Goal: Task Accomplishment & Management: Manage account settings

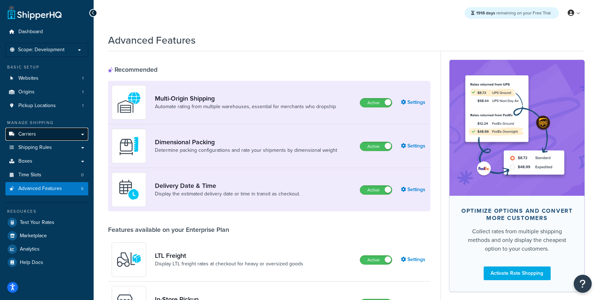
click at [59, 138] on link "Carriers" at bounding box center [46, 133] width 83 height 13
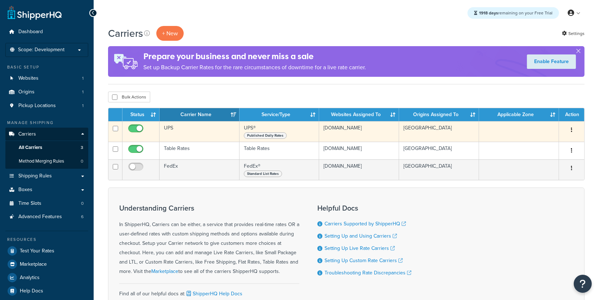
click at [221, 134] on td "UPS" at bounding box center [199, 131] width 80 height 21
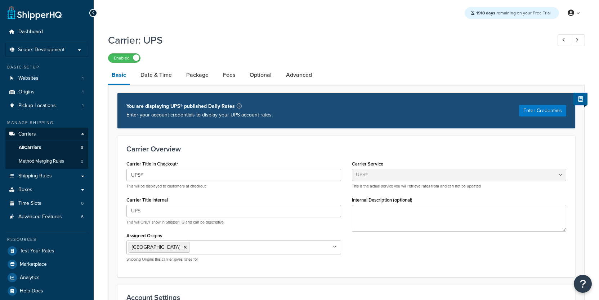
select select "ups"
click at [166, 81] on link "Date & Time" at bounding box center [156, 74] width 39 height 17
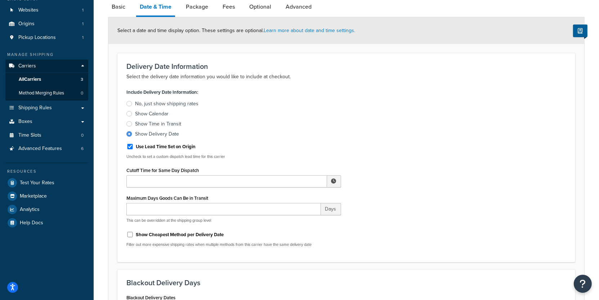
scroll to position [72, 0]
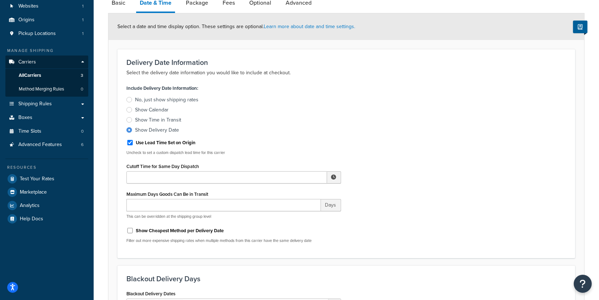
click at [157, 112] on div "Show Calendar" at bounding box center [151, 109] width 33 height 7
click at [0, 0] on input "Show Calendar" at bounding box center [0, 0] width 0 height 0
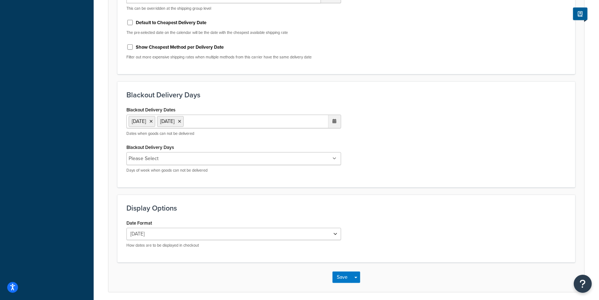
scroll to position [414, 0]
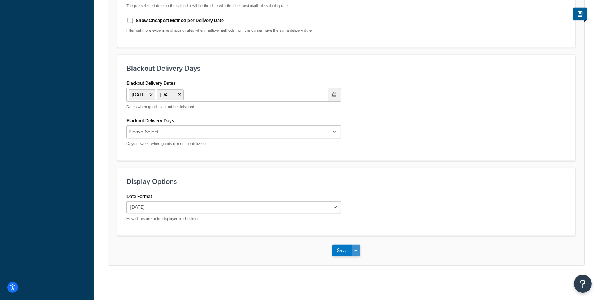
click at [357, 252] on button "Save Dropdown" at bounding box center [355, 250] width 9 height 12
click at [359, 259] on button "Save and Edit" at bounding box center [358, 263] width 53 height 15
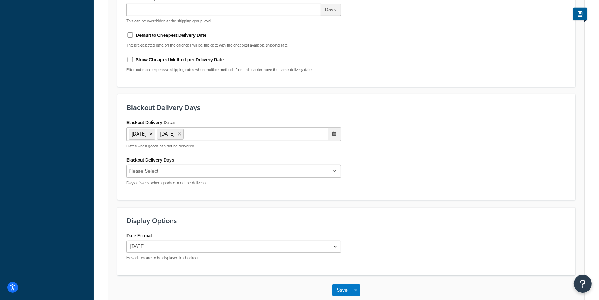
scroll to position [0, 0]
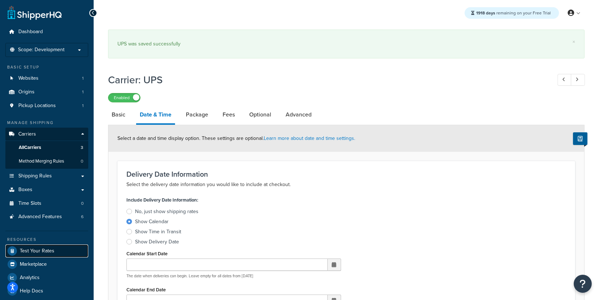
click at [52, 246] on link "Test Your Rates" at bounding box center [46, 250] width 83 height 13
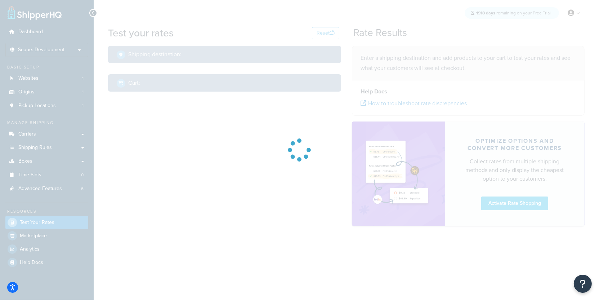
select select "TX"
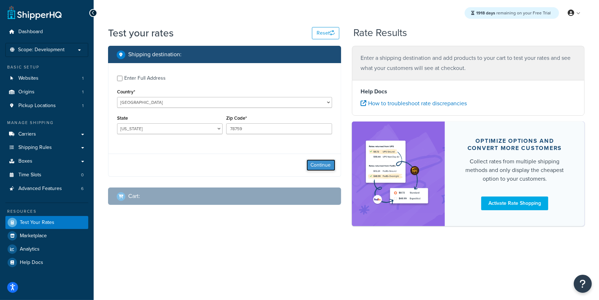
click at [321, 167] on button "Continue" at bounding box center [320, 165] width 29 height 12
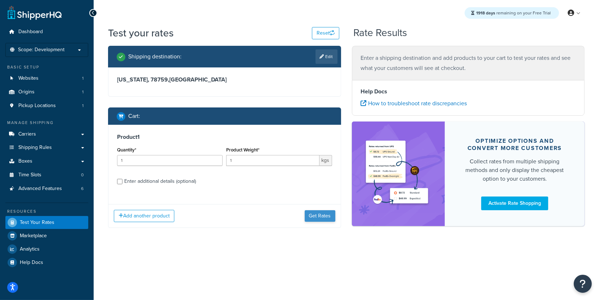
click at [316, 210] on div "Add another product Get Rates" at bounding box center [224, 215] width 232 height 23
click at [316, 212] on button "Get Rates" at bounding box center [320, 216] width 31 height 12
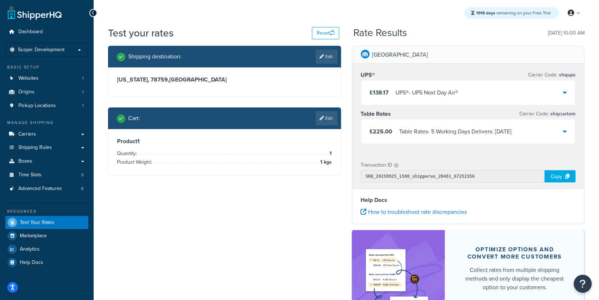
click at [571, 177] on div "Copy" at bounding box center [559, 176] width 31 height 12
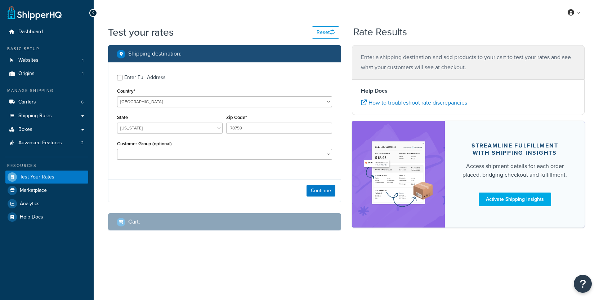
select select "[GEOGRAPHIC_DATA]"
click at [53, 104] on link "Carriers 6" at bounding box center [46, 101] width 83 height 13
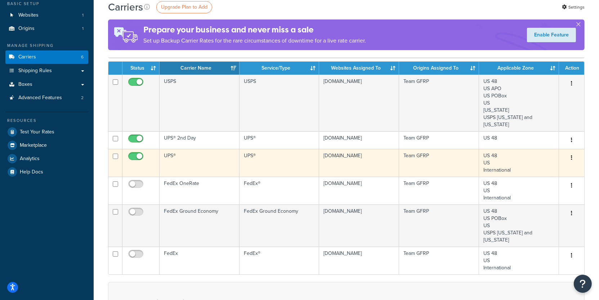
scroll to position [46, 0]
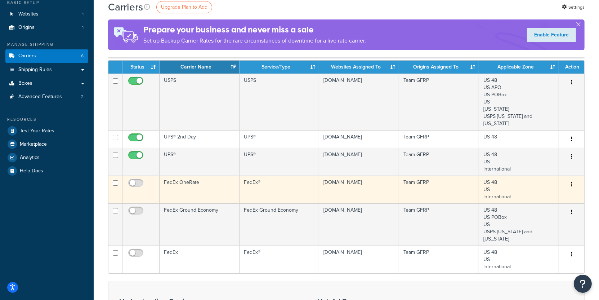
click at [284, 175] on td "FedEx®" at bounding box center [279, 189] width 80 height 28
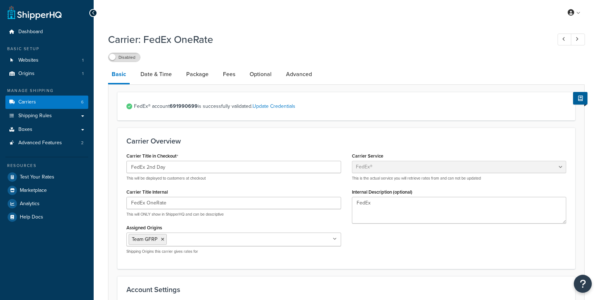
select select "fedEx"
select select "REGULAR_PICKUP"
select select "YOUR_PACKAGING"
click at [81, 108] on link "Carriers 6" at bounding box center [46, 101] width 83 height 13
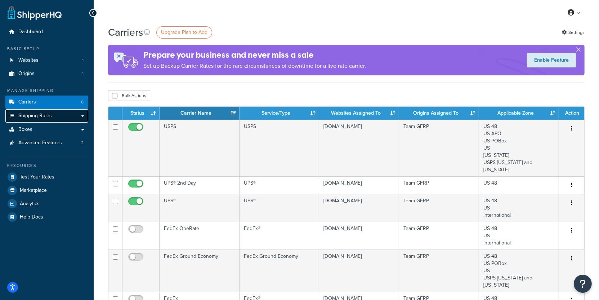
click at [72, 117] on link "Shipping Rules" at bounding box center [46, 115] width 83 height 13
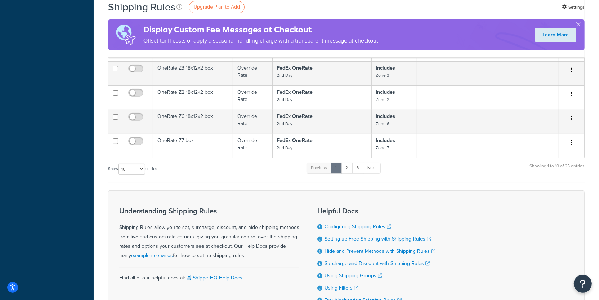
scroll to position [311, 0]
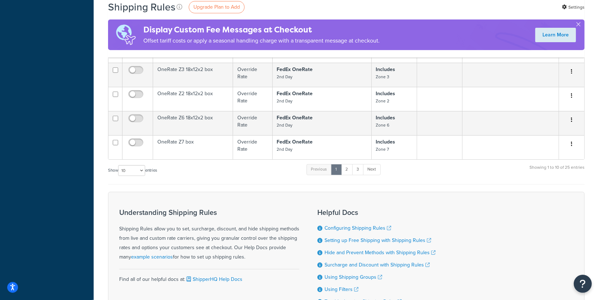
click at [348, 174] on ul "Previous 1 2 3 Next" at bounding box center [343, 171] width 74 height 14
click at [348, 173] on link "2" at bounding box center [347, 169] width 12 height 11
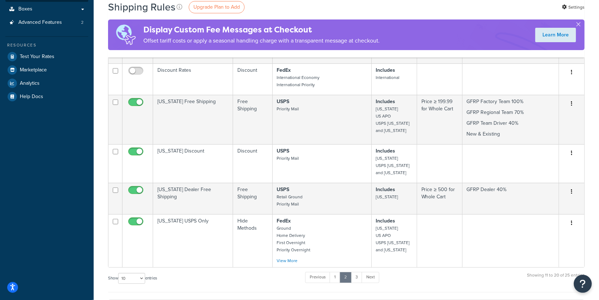
scroll to position [189, 0]
click at [360, 273] on link "3" at bounding box center [357, 277] width 12 height 11
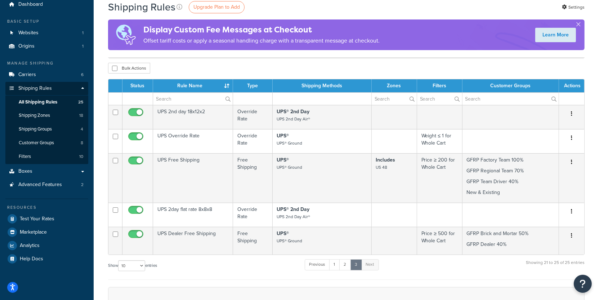
scroll to position [27, 0]
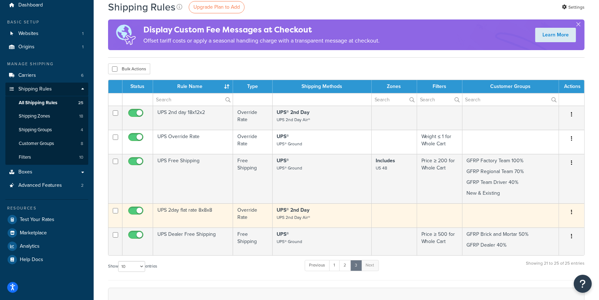
click at [277, 217] on small "UPS 2nd Day Air®" at bounding box center [293, 217] width 33 height 6
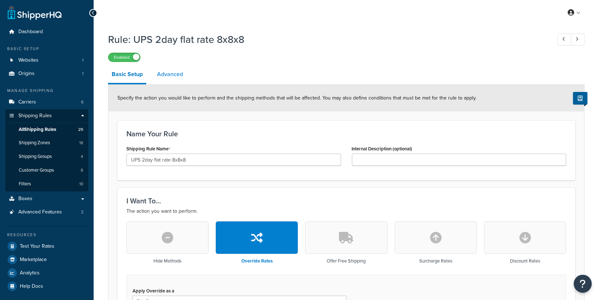
click at [182, 77] on link "Advanced" at bounding box center [169, 74] width 33 height 17
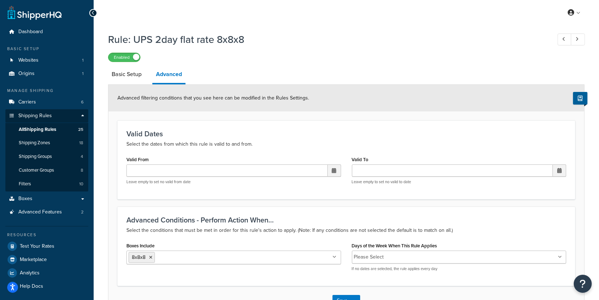
scroll to position [51, 0]
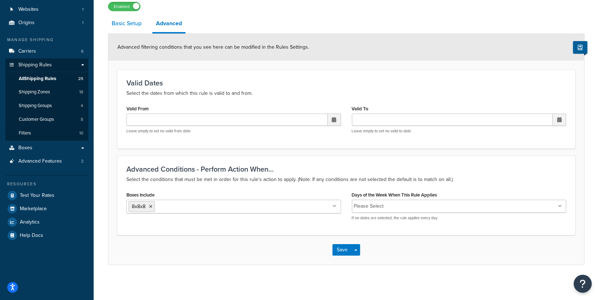
click at [137, 26] on link "Basic Setup" at bounding box center [126, 23] width 37 height 17
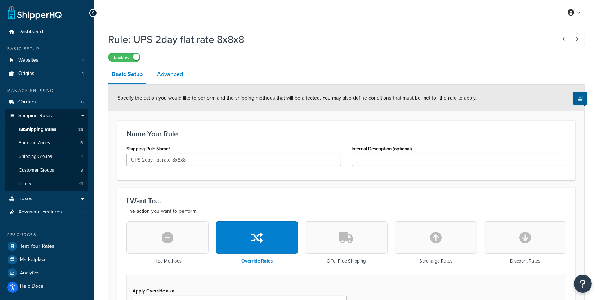
click at [165, 70] on link "Advanced" at bounding box center [169, 74] width 33 height 17
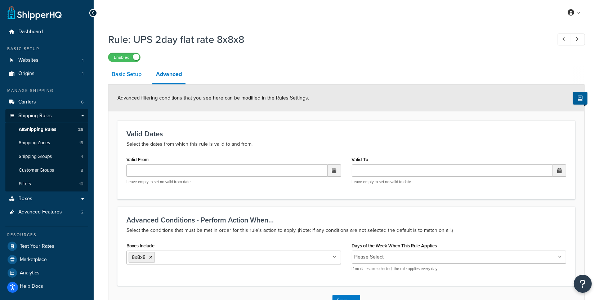
click at [130, 77] on link "Basic Setup" at bounding box center [126, 74] width 37 height 17
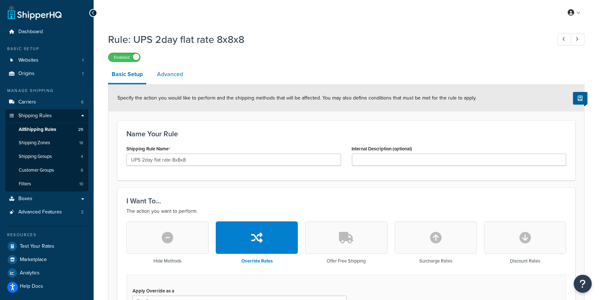
click at [157, 78] on link "Advanced" at bounding box center [169, 74] width 33 height 17
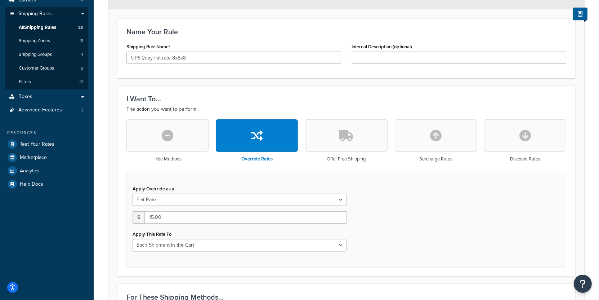
scroll to position [90, 0]
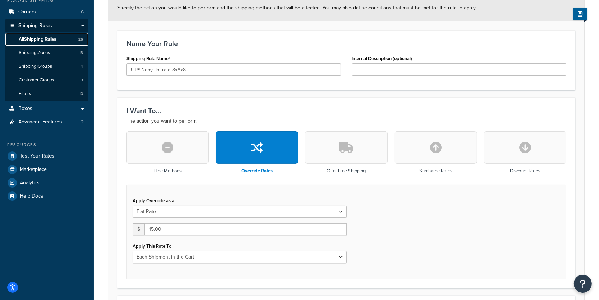
click at [48, 37] on span "All Shipping Rules" at bounding box center [37, 39] width 37 height 6
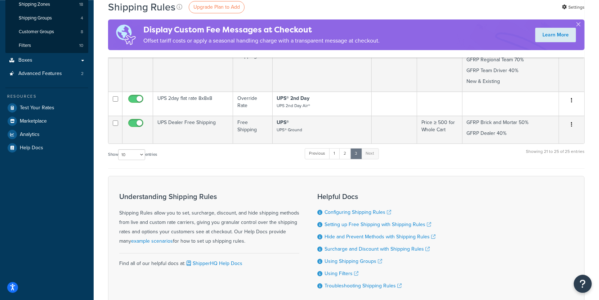
scroll to position [110, 0]
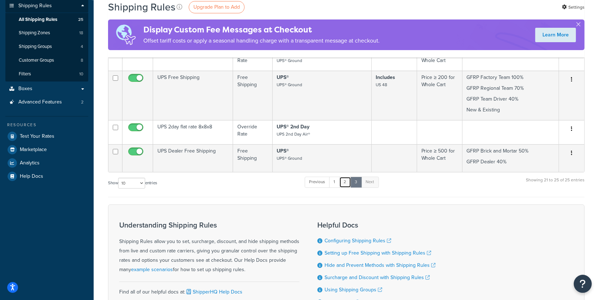
click at [343, 184] on link "2" at bounding box center [345, 181] width 12 height 11
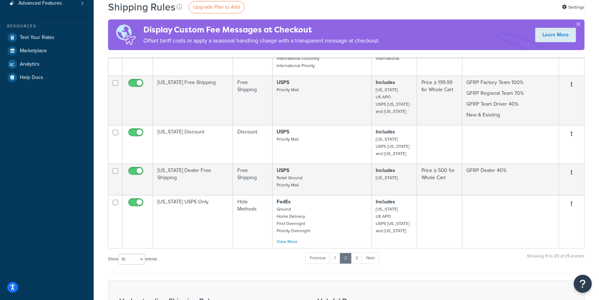
scroll to position [249, 0]
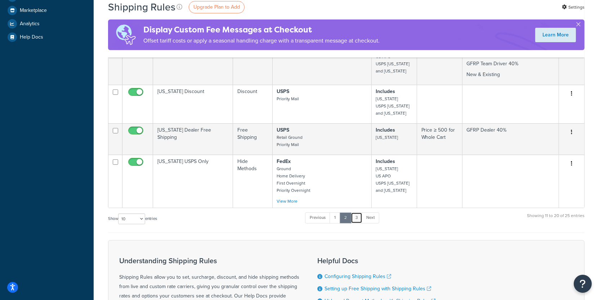
click at [360, 220] on link "3" at bounding box center [357, 217] width 12 height 11
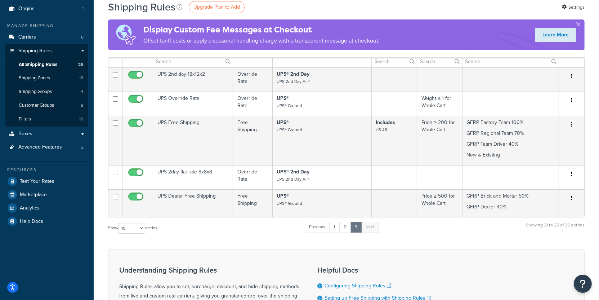
scroll to position [0, 0]
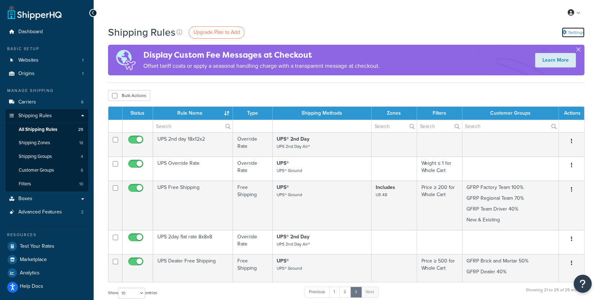
click at [567, 34] on link "Settings" at bounding box center [573, 32] width 23 height 10
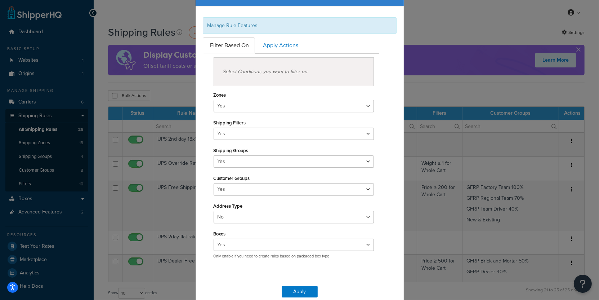
scroll to position [46, 0]
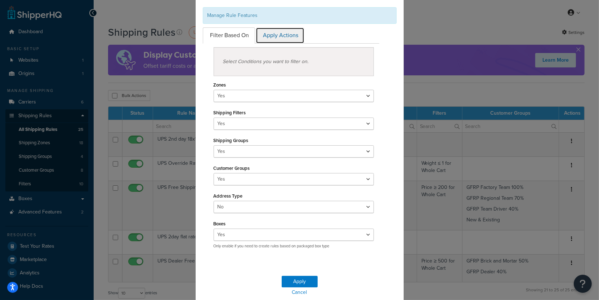
click at [274, 40] on link "Apply Actions" at bounding box center [280, 35] width 49 height 16
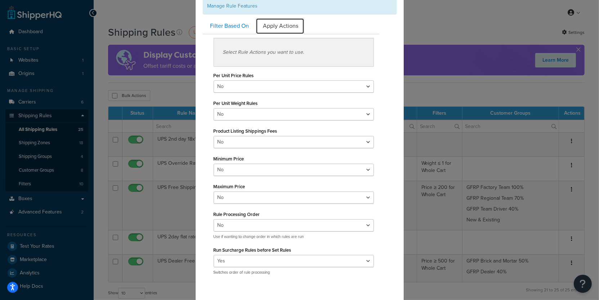
scroll to position [0, 0]
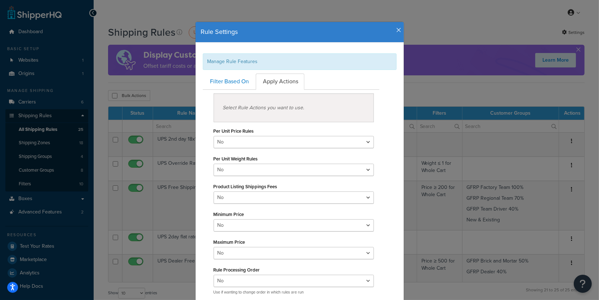
click at [396, 30] on h4 "Rule Settings" at bounding box center [299, 31] width 197 height 9
click at [400, 30] on icon "button" at bounding box center [398, 30] width 5 height 6
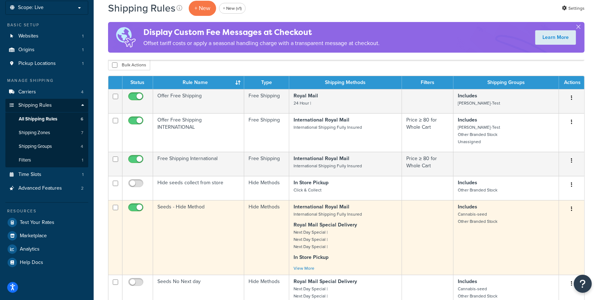
scroll to position [53, 0]
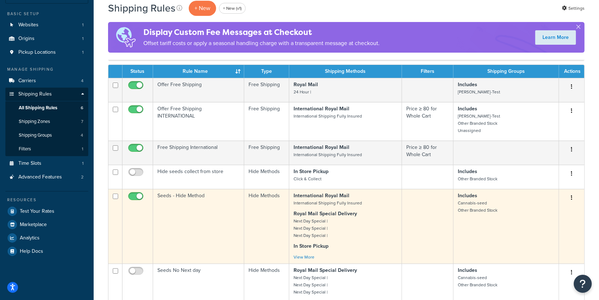
click at [220, 228] on td "Seeds - Hide Method" at bounding box center [198, 226] width 91 height 75
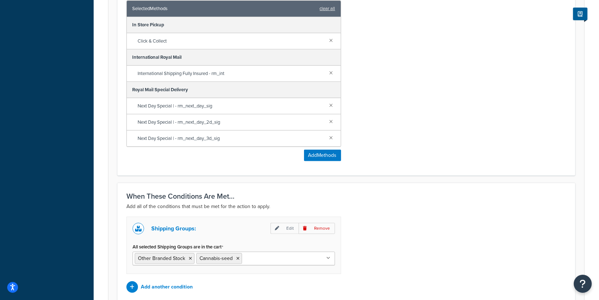
scroll to position [338, 0]
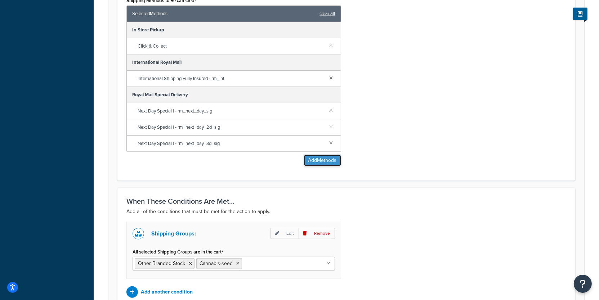
click at [322, 158] on button "Add Methods" at bounding box center [322, 160] width 37 height 12
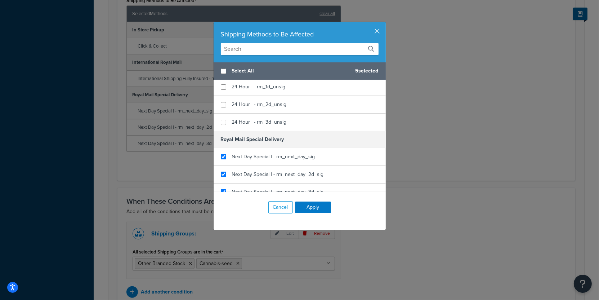
scroll to position [94, 0]
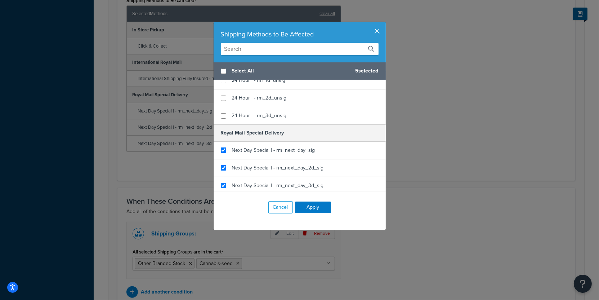
click at [384, 24] on button "button" at bounding box center [385, 23] width 2 height 2
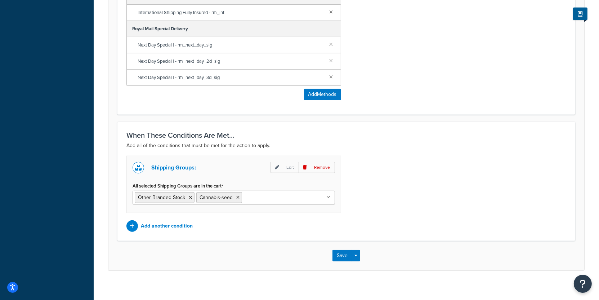
scroll to position [407, 0]
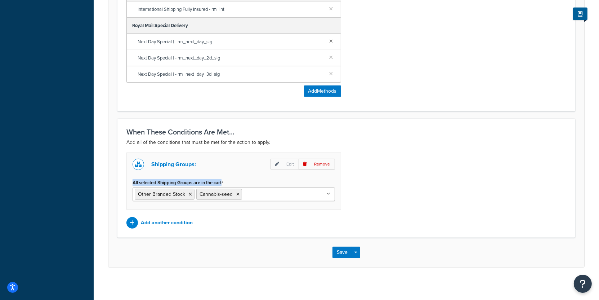
drag, startPoint x: 227, startPoint y: 180, endPoint x: 128, endPoint y: 180, distance: 99.4
click at [128, 180] on div "Shipping Groups: Edit Remove All selected Shipping Groups are in the cart Other…" at bounding box center [233, 180] width 215 height 57
copy label "All selected Shipping Groups are in the cart"
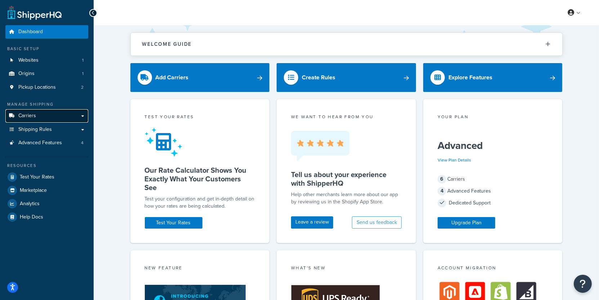
click at [72, 111] on link "Carriers" at bounding box center [46, 115] width 83 height 13
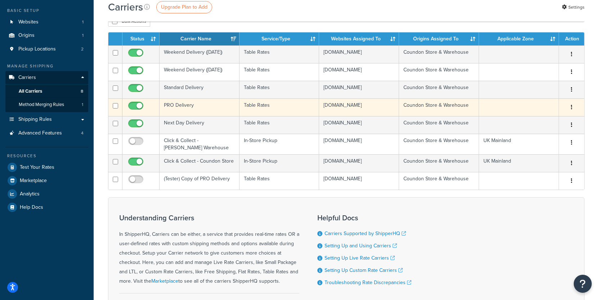
scroll to position [41, 0]
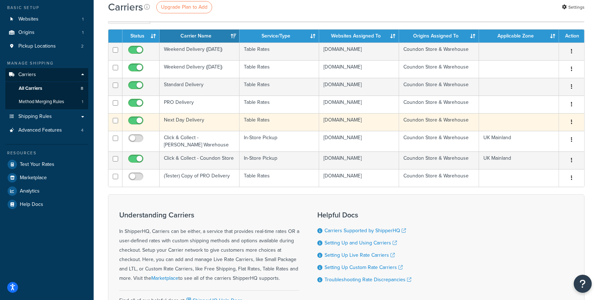
click at [211, 120] on td "Next Day Delivery" at bounding box center [199, 122] width 80 height 18
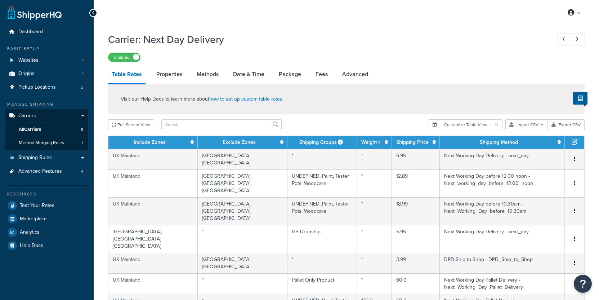
select select "25"
click at [68, 78] on link "Origins 1" at bounding box center [46, 73] width 83 height 13
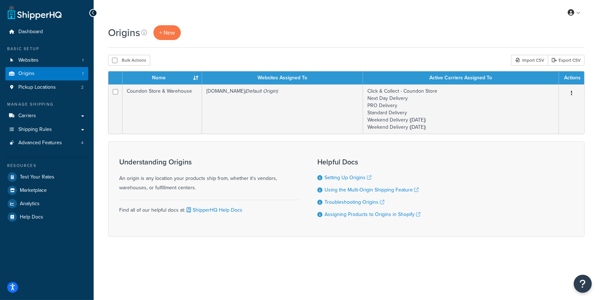
click at [53, 109] on div "Manage Shipping Carriers Carriers All Carriers 8 Method Merging Rules 1 Shippin…" at bounding box center [46, 125] width 83 height 48
click at [53, 110] on link "Carriers" at bounding box center [46, 115] width 83 height 13
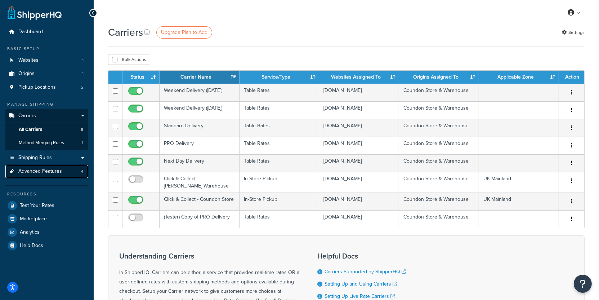
click at [59, 174] on span "Advanced Features" at bounding box center [40, 171] width 44 height 6
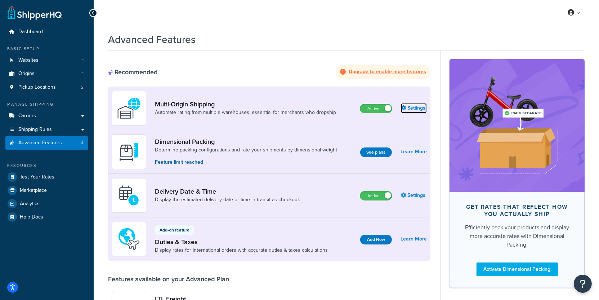
click at [406, 113] on link "Settings" at bounding box center [414, 108] width 26 height 10
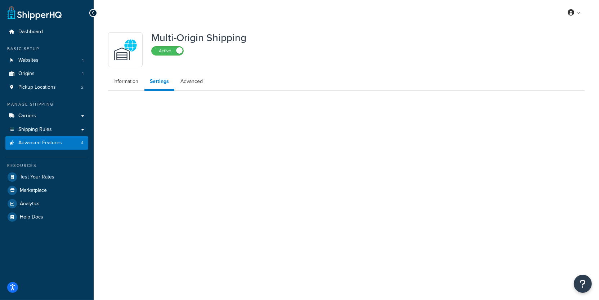
select select "false"
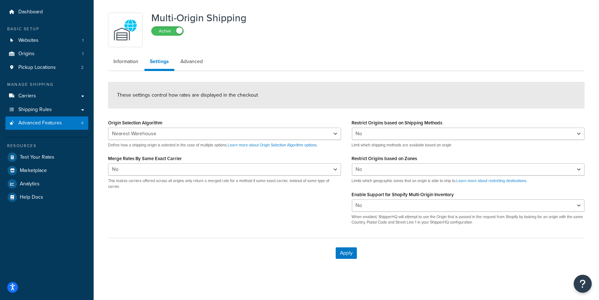
scroll to position [23, 0]
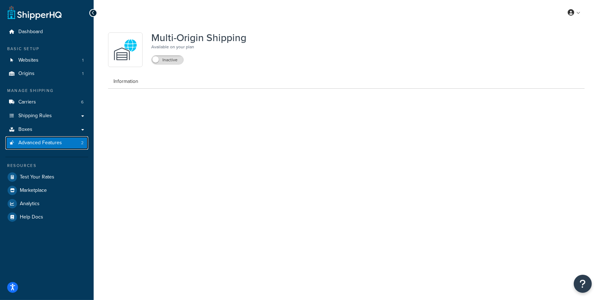
click at [67, 144] on link "Advanced Features 2" at bounding box center [46, 142] width 83 height 13
